Goal: Find specific page/section: Find specific page/section

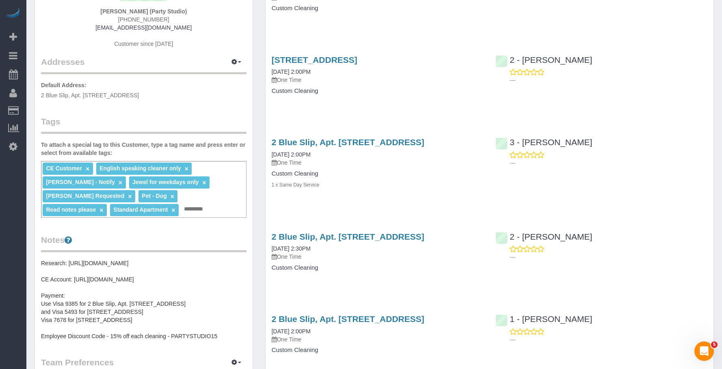
scroll to position [41, 0]
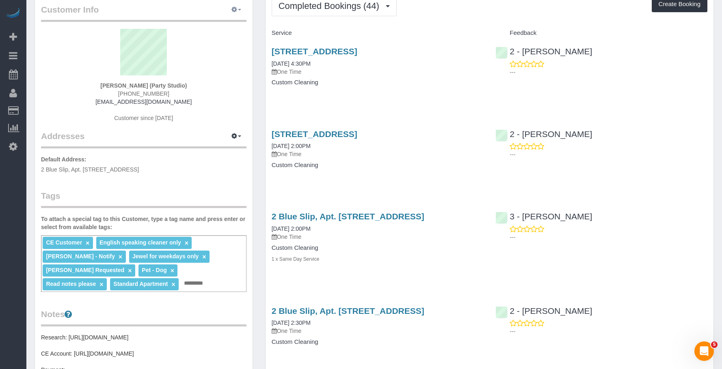
click at [235, 9] on icon "button" at bounding box center [234, 9] width 6 height 5
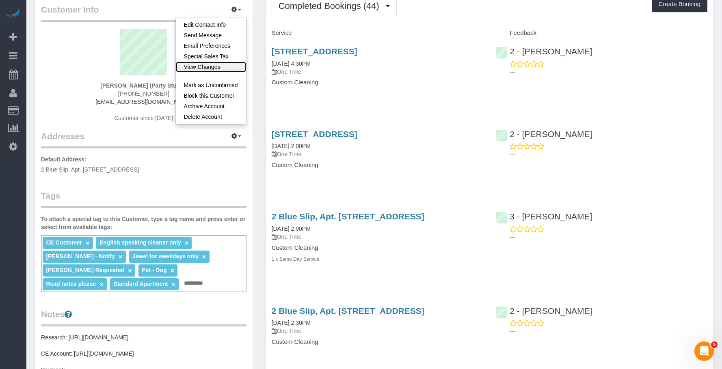
click at [205, 67] on link "View Changes" at bounding box center [211, 67] width 70 height 11
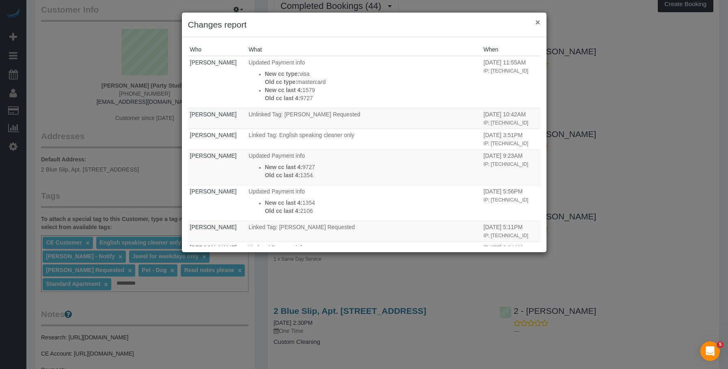
drag, startPoint x: 539, startPoint y: 23, endPoint x: 495, endPoint y: 41, distance: 47.0
click at [539, 23] on button "×" at bounding box center [537, 22] width 5 height 9
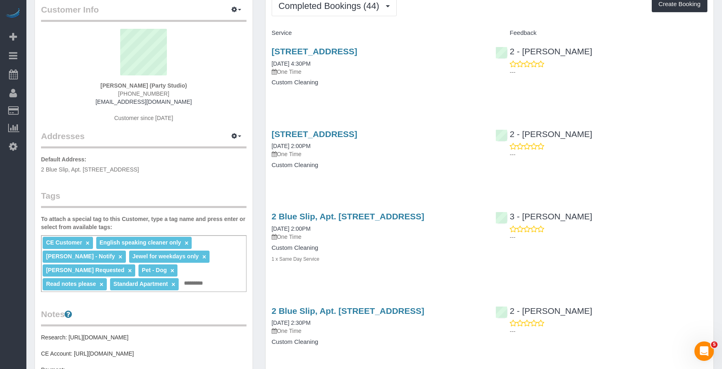
scroll to position [0, 0]
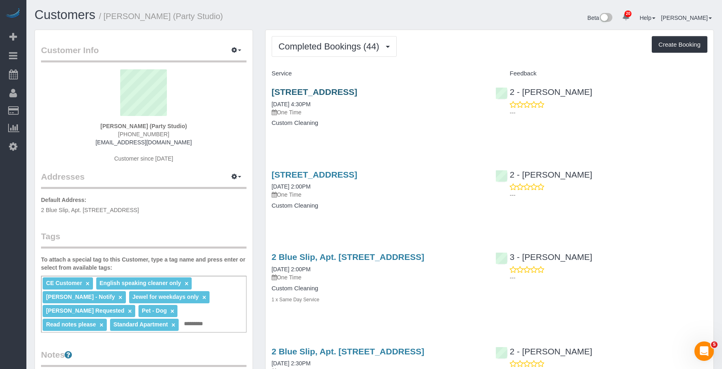
drag, startPoint x: 395, startPoint y: 136, endPoint x: 373, endPoint y: 96, distance: 44.7
click at [395, 136] on div "[STREET_ADDRESS] [DATE] 4:30PM One Time Custom Cleaning" at bounding box center [377, 111] width 224 height 63
click at [355, 45] on span "Completed Bookings (44)" at bounding box center [330, 46] width 105 height 10
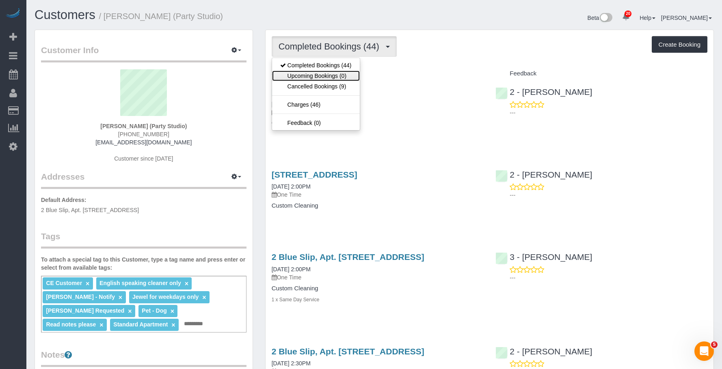
click at [327, 72] on link "Upcoming Bookings (0)" at bounding box center [316, 76] width 88 height 11
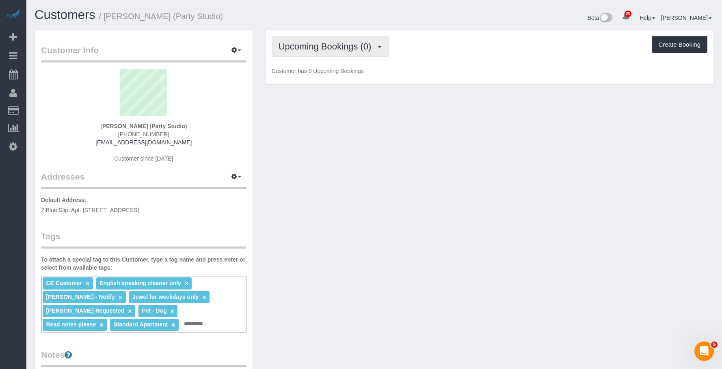
click at [333, 39] on button "Upcoming Bookings (0)" at bounding box center [330, 46] width 117 height 21
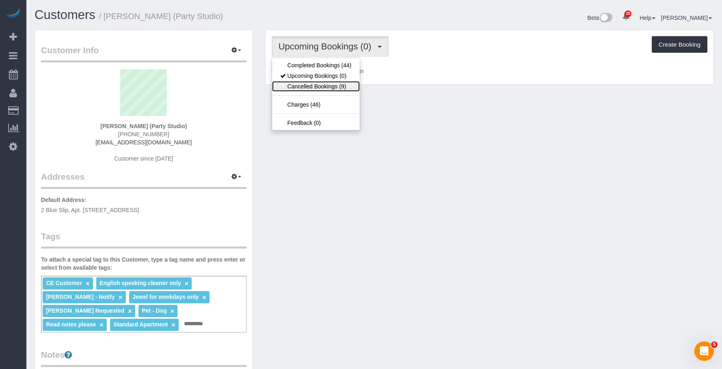
click at [310, 85] on link "Cancelled Bookings (9)" at bounding box center [316, 86] width 88 height 11
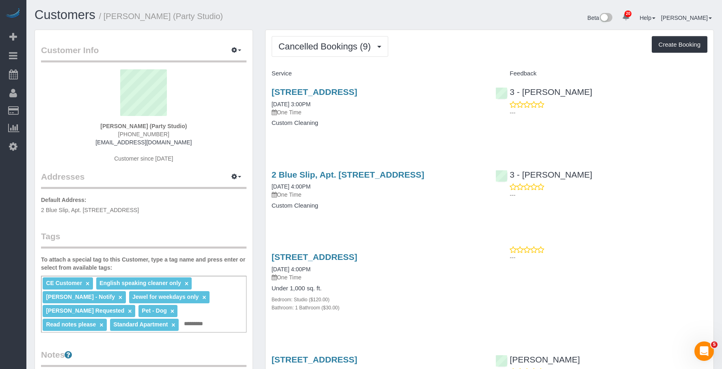
click at [430, 129] on div "[STREET_ADDRESS] [DATE] 3:00PM One Time Custom Cleaning" at bounding box center [377, 111] width 224 height 63
click at [431, 127] on div "[STREET_ADDRESS] [DATE] 3:00PM One Time Custom Cleaning" at bounding box center [377, 111] width 224 height 63
click at [357, 91] on link "[STREET_ADDRESS]" at bounding box center [315, 91] width 86 height 9
click at [339, 69] on div "Service" at bounding box center [377, 74] width 224 height 14
click at [333, 91] on link "[STREET_ADDRESS]" at bounding box center [315, 91] width 86 height 9
